Goal: Task Accomplishment & Management: Manage account settings

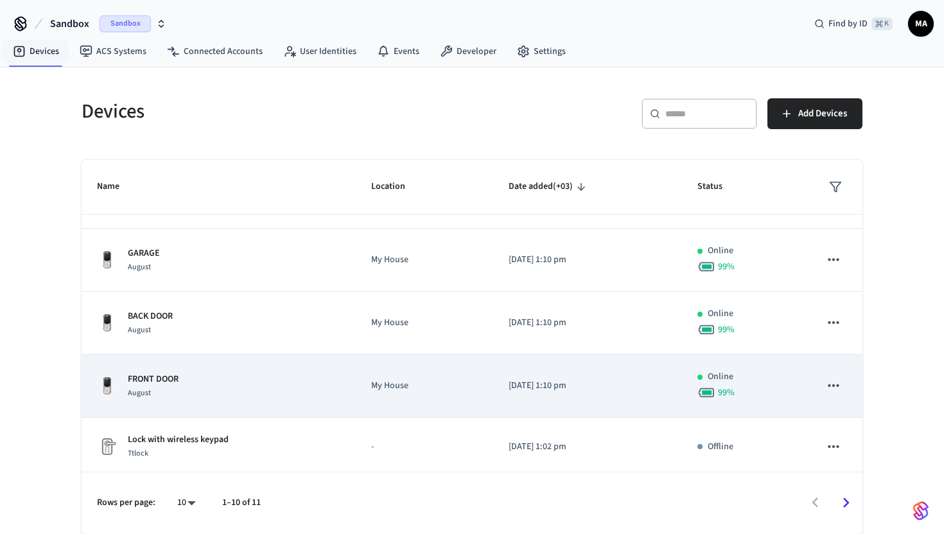
scroll to position [263, 0]
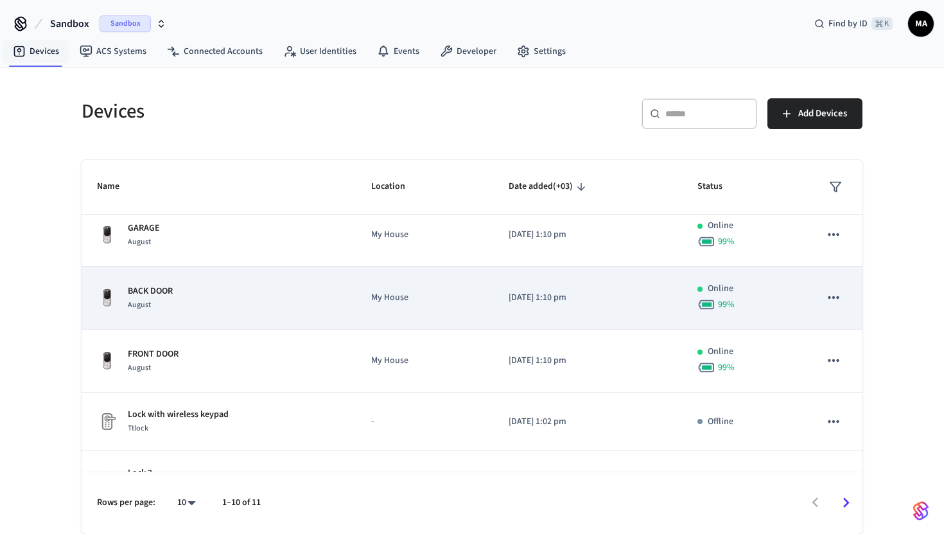
click at [455, 310] on td "My House" at bounding box center [424, 298] width 137 height 63
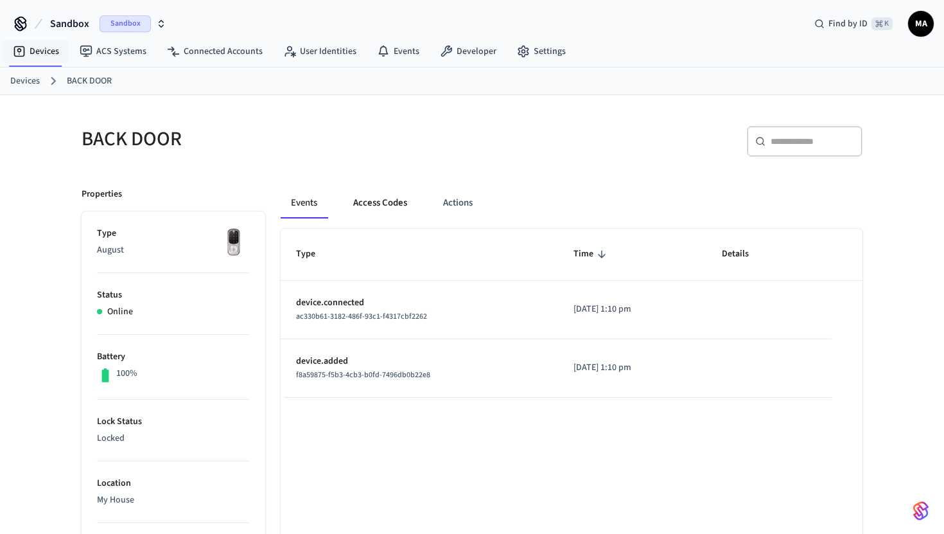
click at [393, 205] on button "Access Codes" at bounding box center [380, 203] width 75 height 31
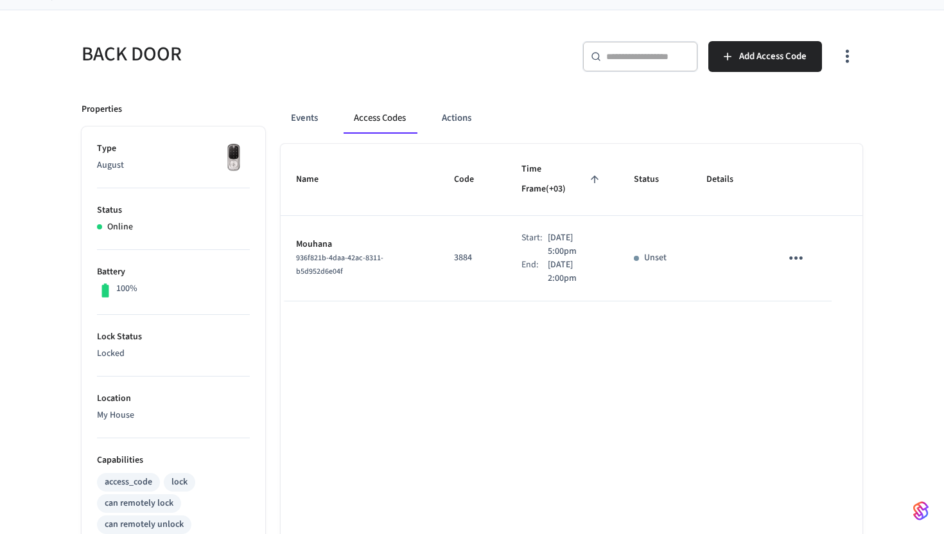
scroll to position [107, 0]
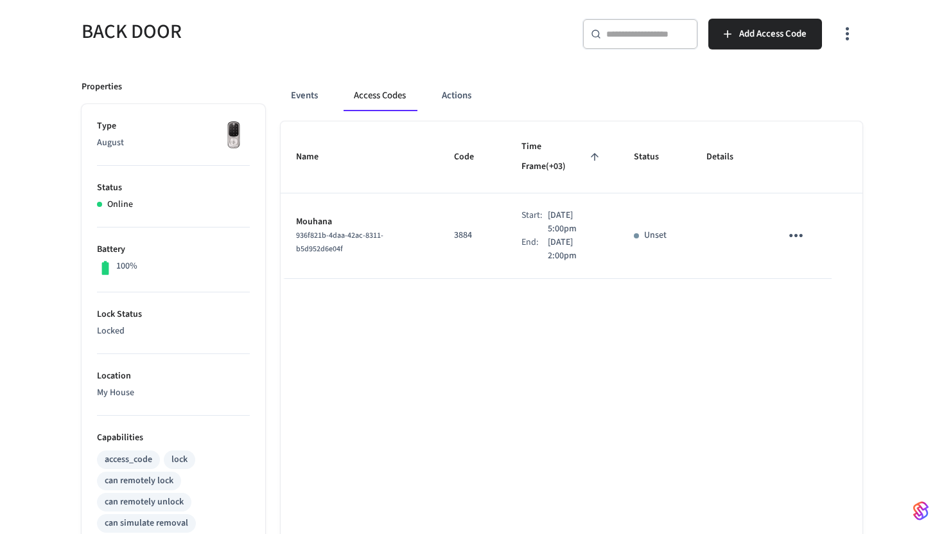
click at [795, 225] on icon "sticky table" at bounding box center [796, 235] width 20 height 20
click at [687, 303] on div at bounding box center [472, 267] width 944 height 534
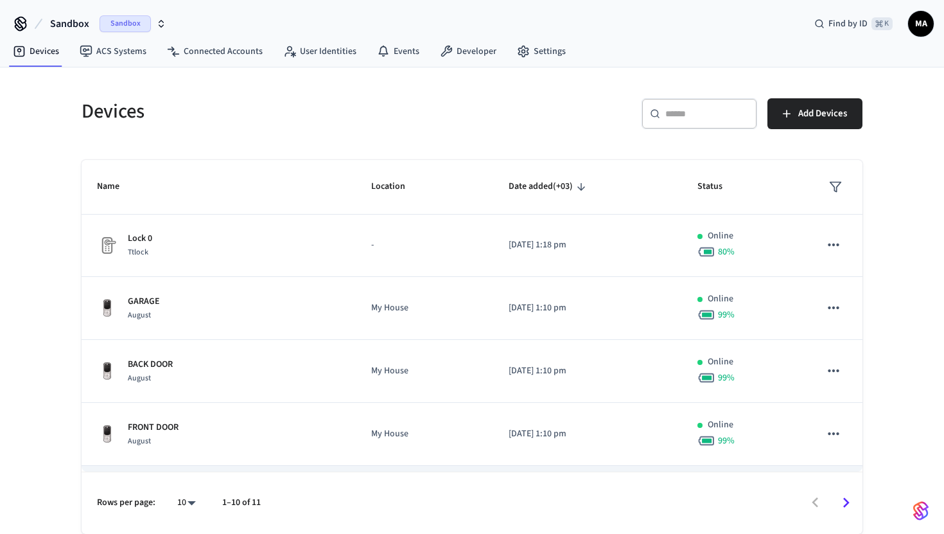
scroll to position [195, 0]
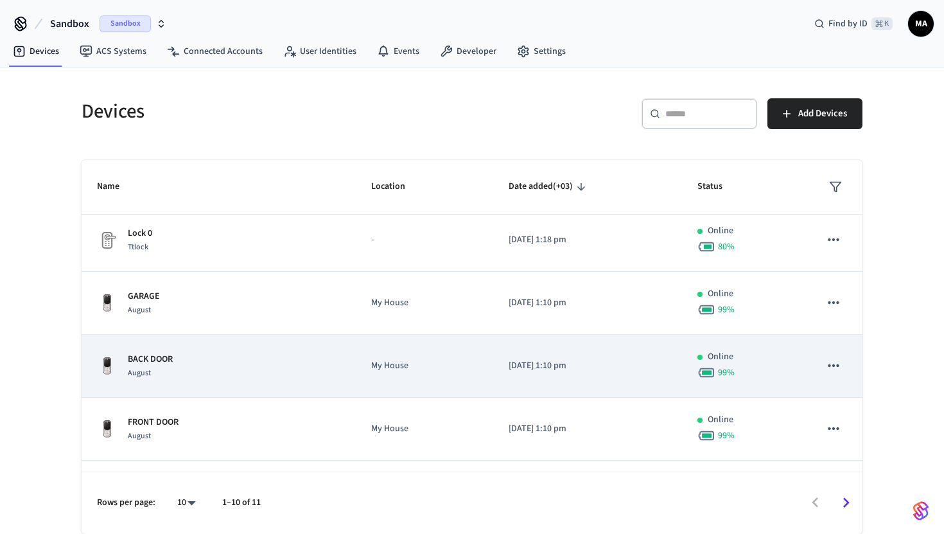
click at [449, 366] on p "My House" at bounding box center [424, 365] width 107 height 13
